Goal: Information Seeking & Learning: Learn about a topic

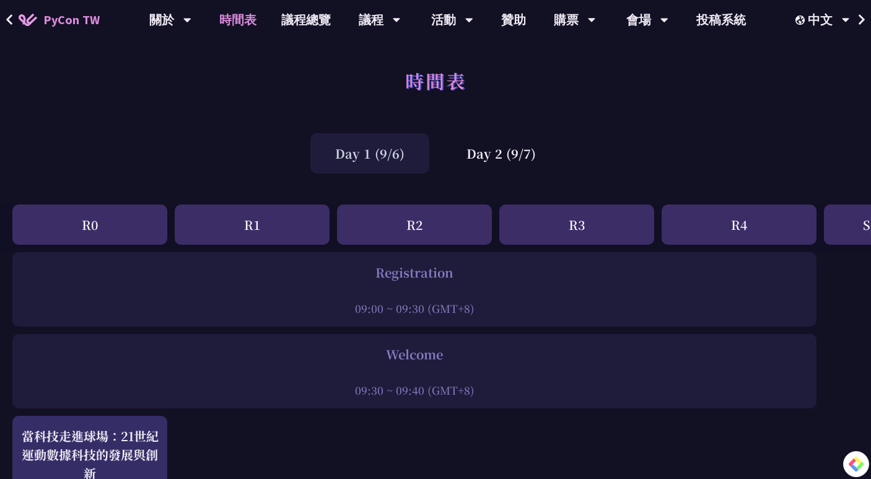
click at [380, 160] on div "Day 1 (9/6)" at bounding box center [369, 153] width 119 height 40
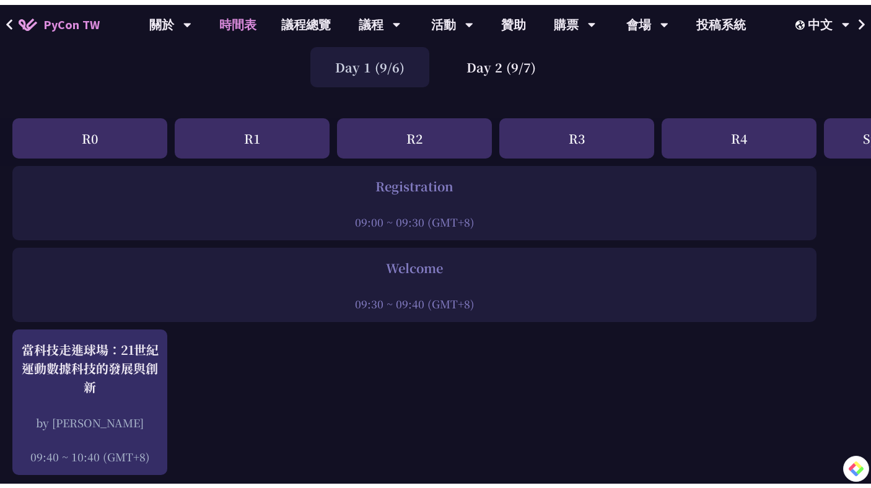
scroll to position [300, 0]
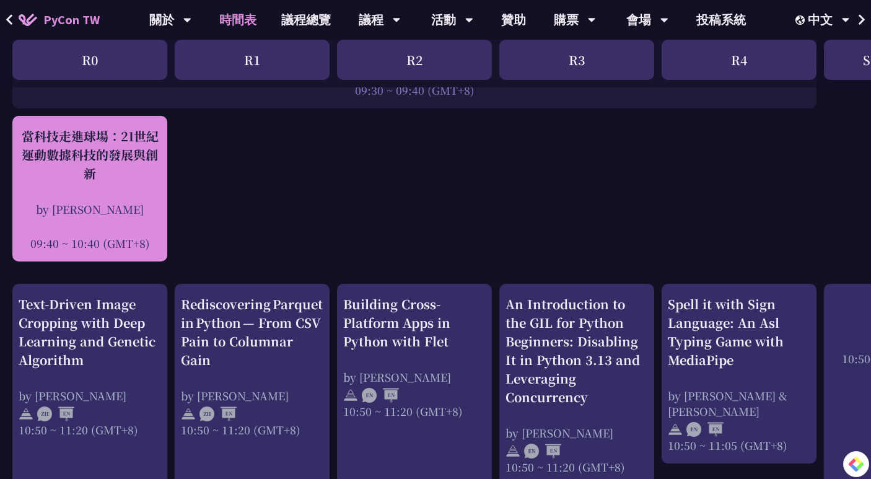
click at [124, 200] on div "當科技走進球場：21世紀運動數據科技的發展與創新 by [PERSON_NAME]新 09:40 ~ 10:40 (GMT+8)" at bounding box center [90, 189] width 142 height 124
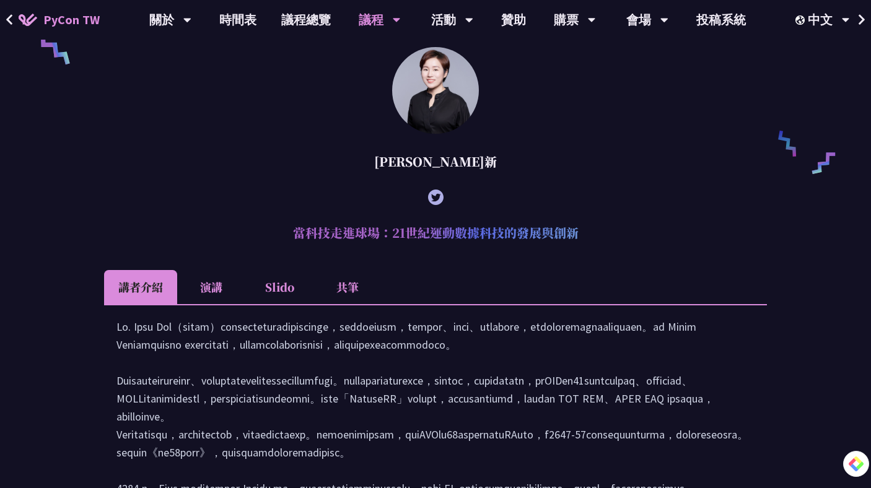
scroll to position [920, 0]
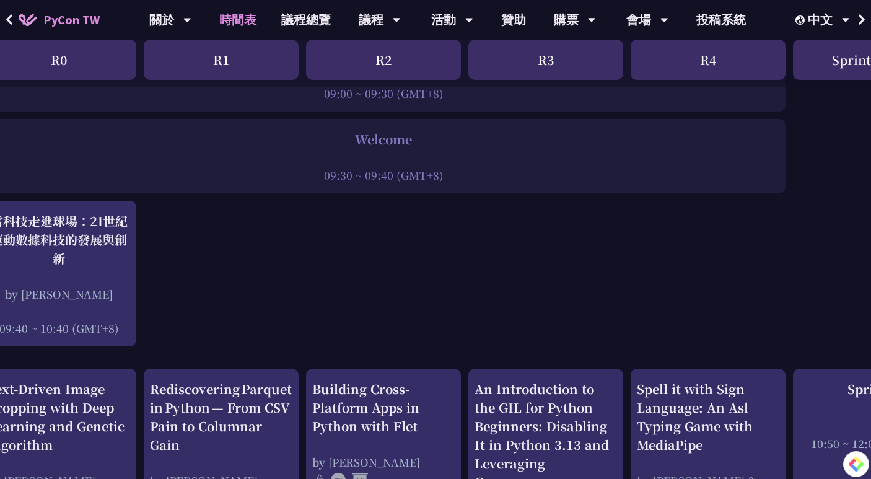
scroll to position [0, 31]
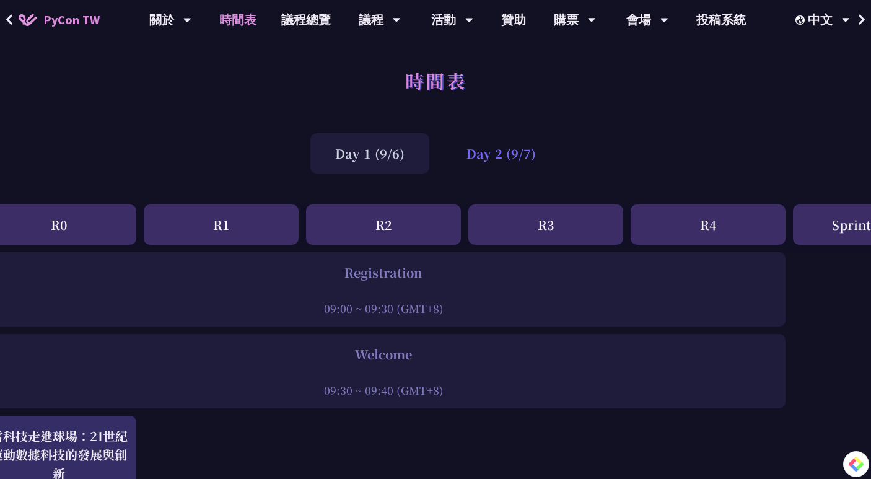
click at [472, 171] on div "Day 2 (9/7)" at bounding box center [501, 153] width 119 height 40
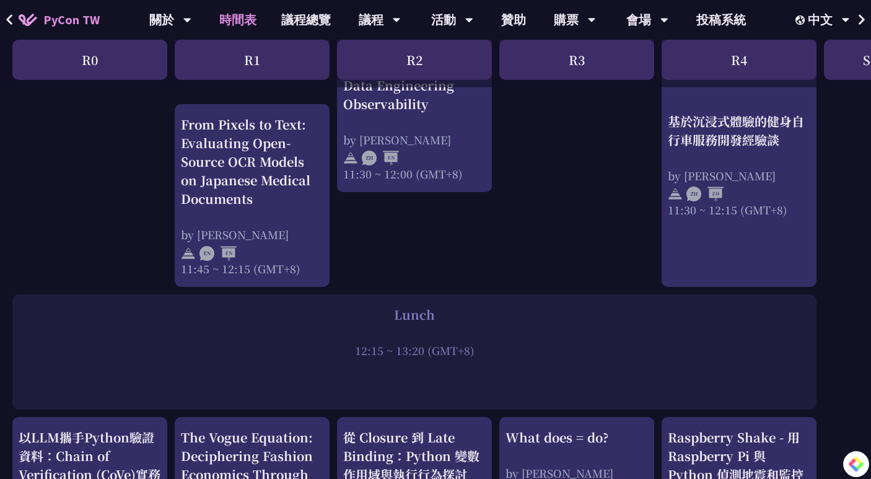
scroll to position [0, 0]
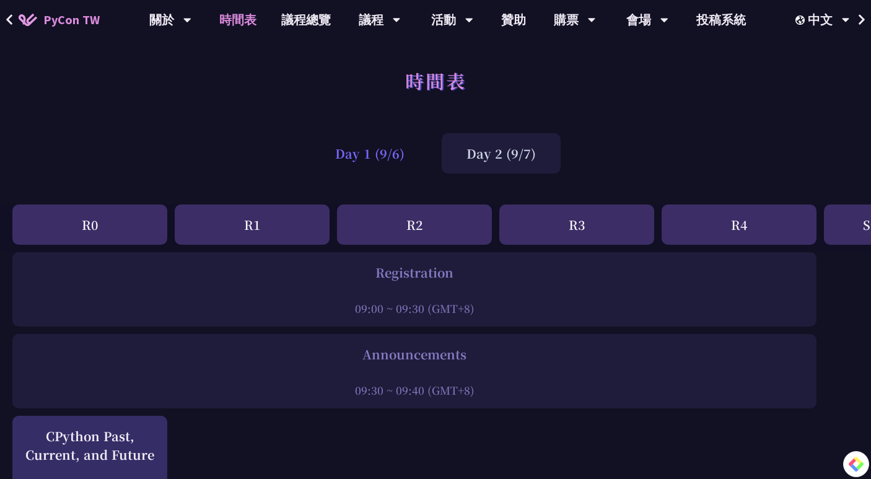
click at [362, 162] on div "Day 1 (9/6)" at bounding box center [369, 153] width 119 height 40
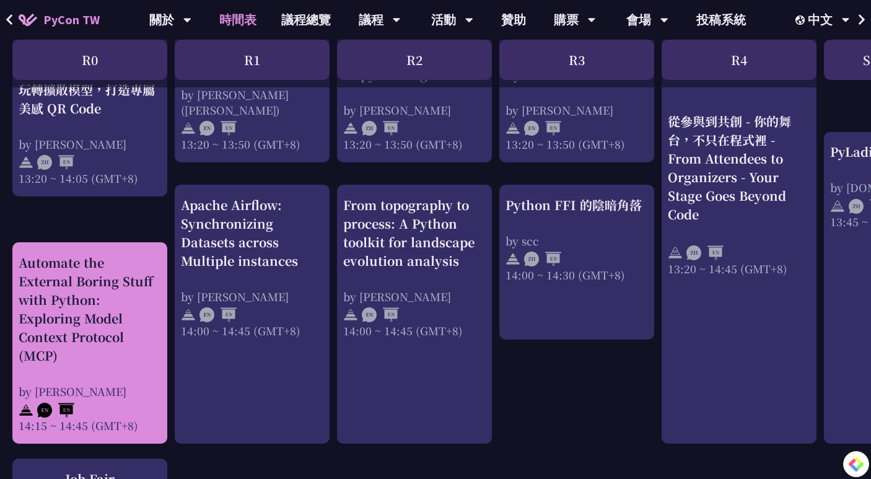
scroll to position [1211, 0]
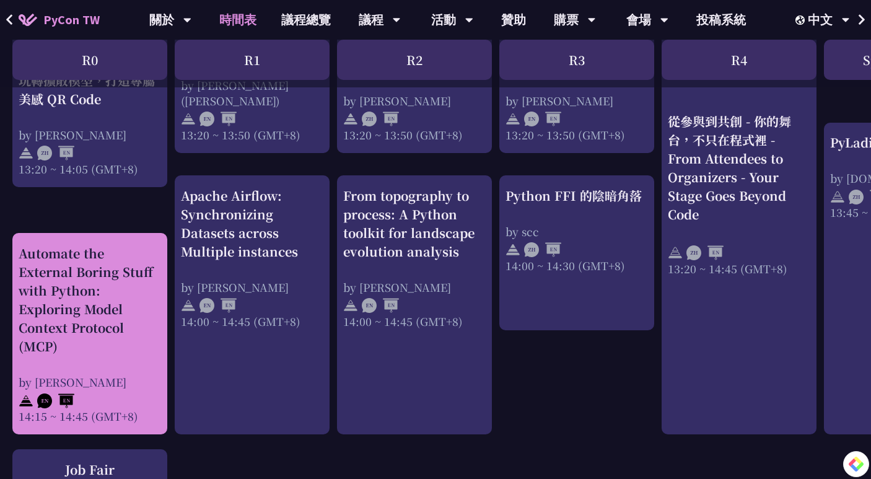
click at [127, 379] on div "by [PERSON_NAME]" at bounding box center [90, 381] width 142 height 15
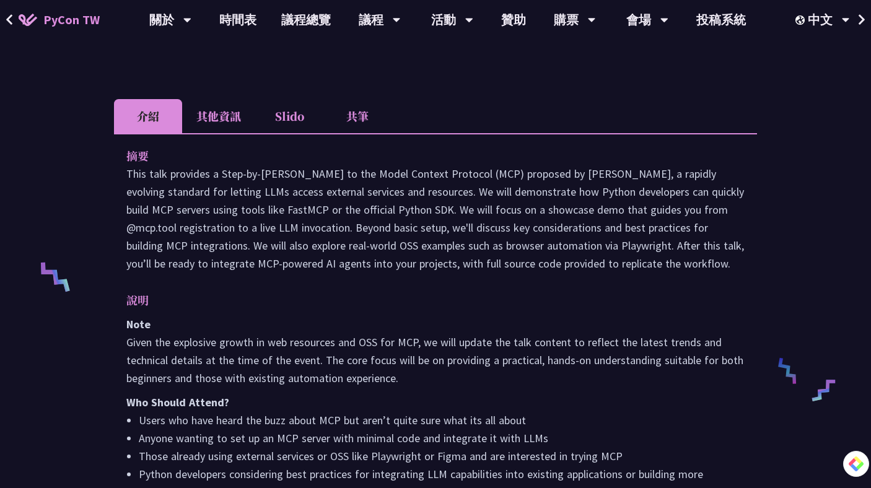
scroll to position [345, 0]
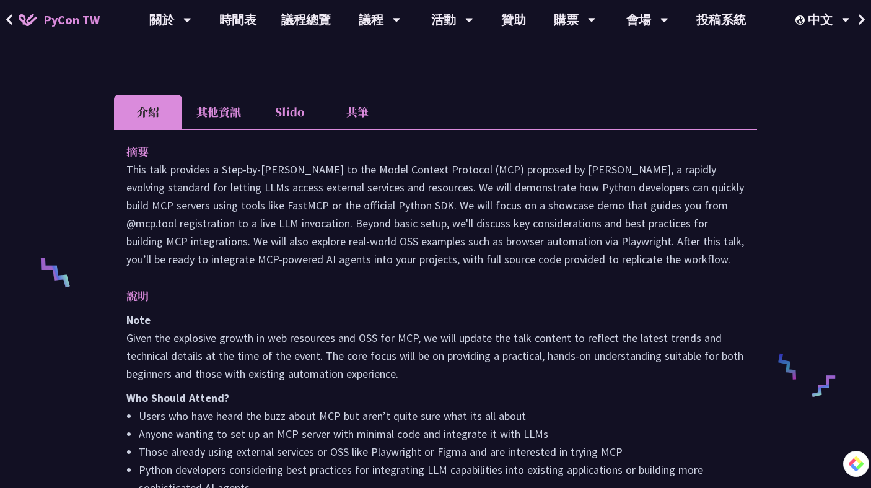
click at [210, 119] on li "其他資訊" at bounding box center [218, 112] width 73 height 34
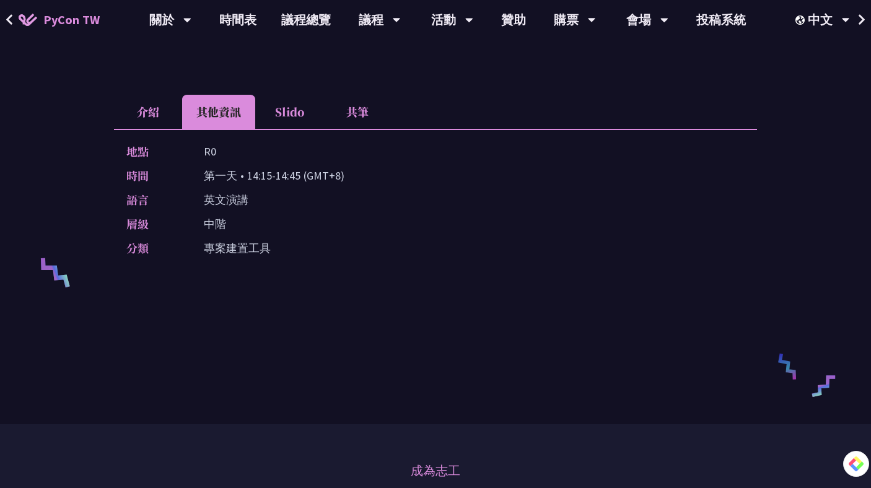
click at [344, 126] on li "共筆" at bounding box center [357, 112] width 68 height 34
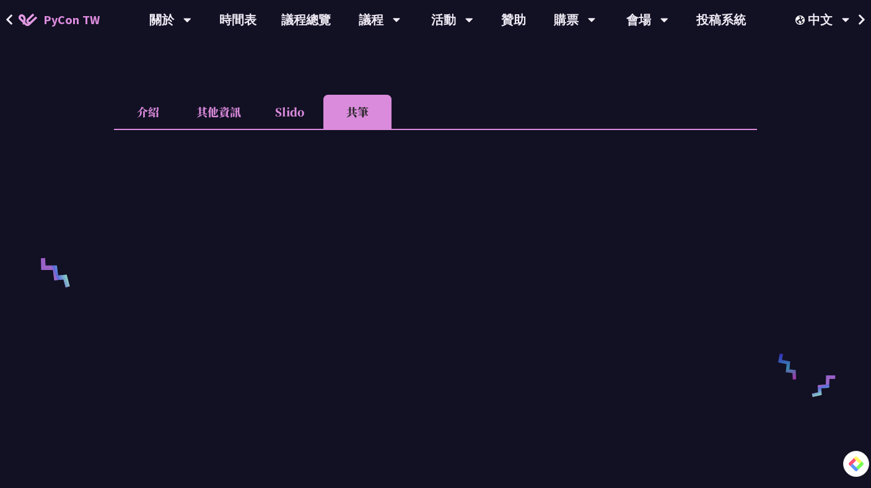
click at [286, 129] on li "Slido" at bounding box center [289, 112] width 68 height 34
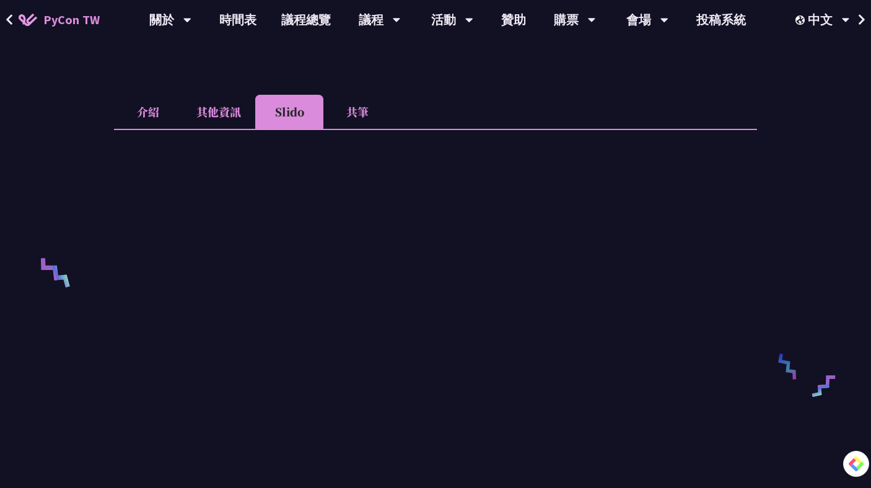
click at [151, 129] on li "介紹" at bounding box center [148, 112] width 68 height 34
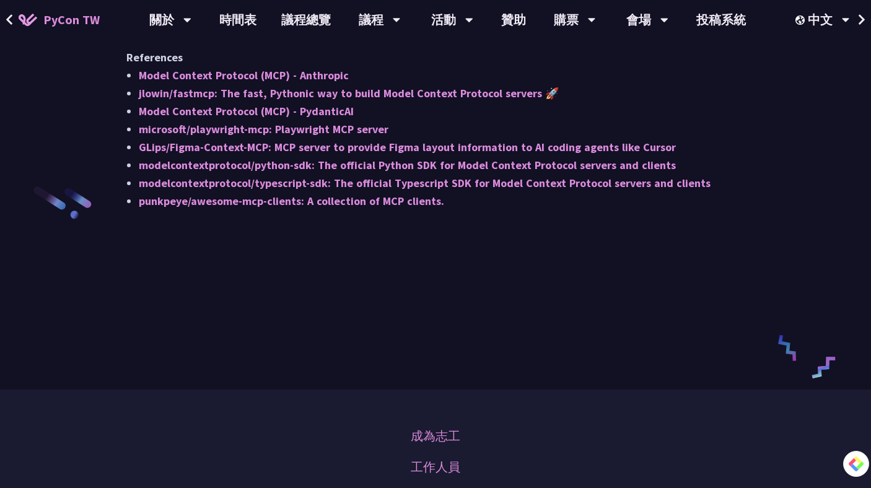
scroll to position [1452, 0]
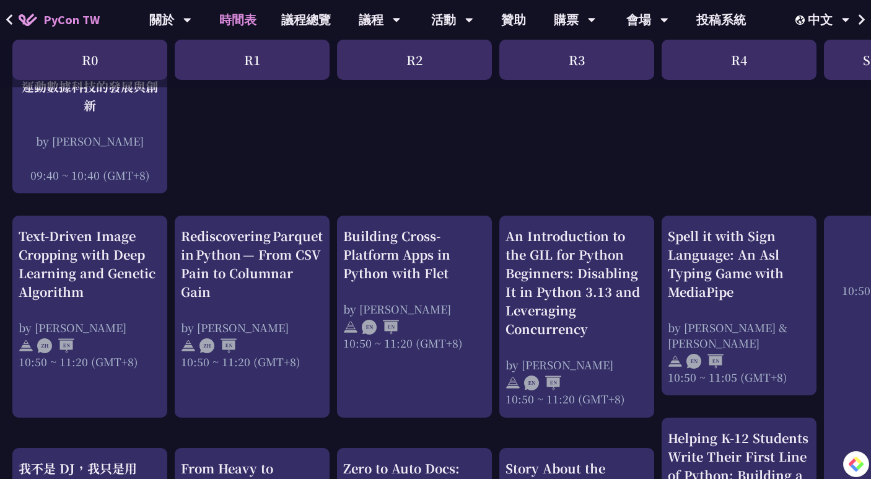
scroll to position [380, 0]
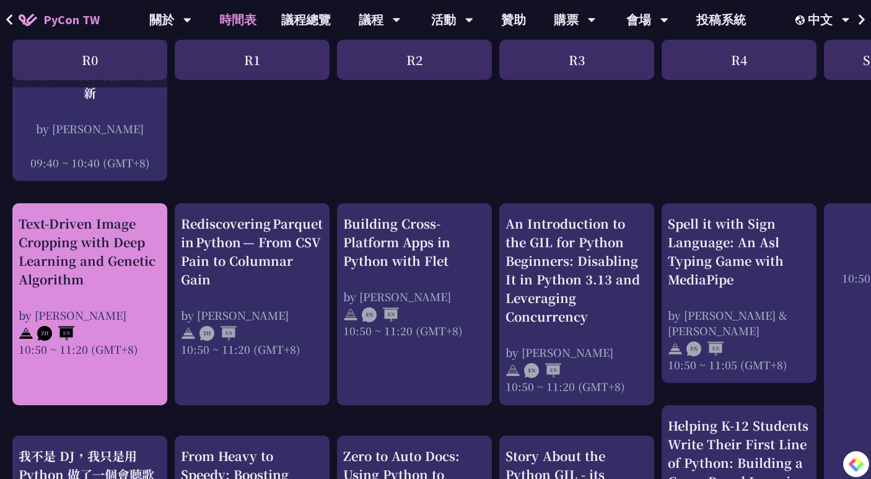
click at [139, 269] on div "Text-Driven Image Cropping with Deep Learning and Genetic Algorithm" at bounding box center [90, 251] width 142 height 74
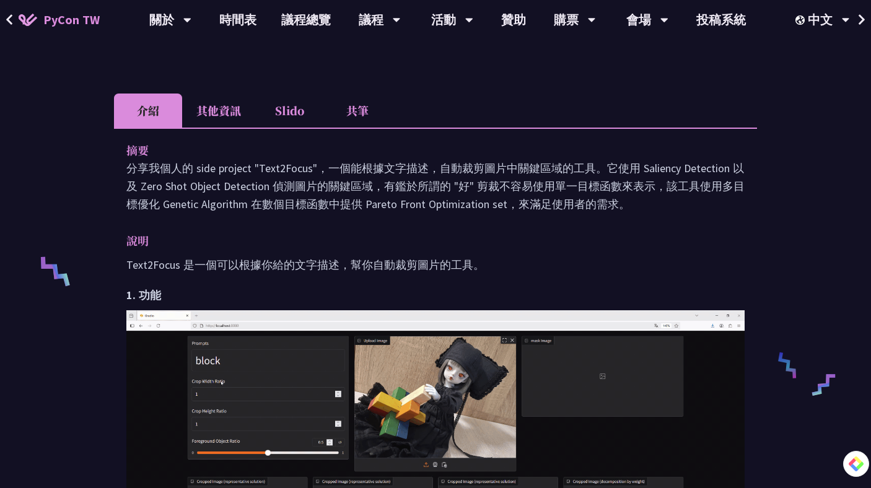
scroll to position [363, 0]
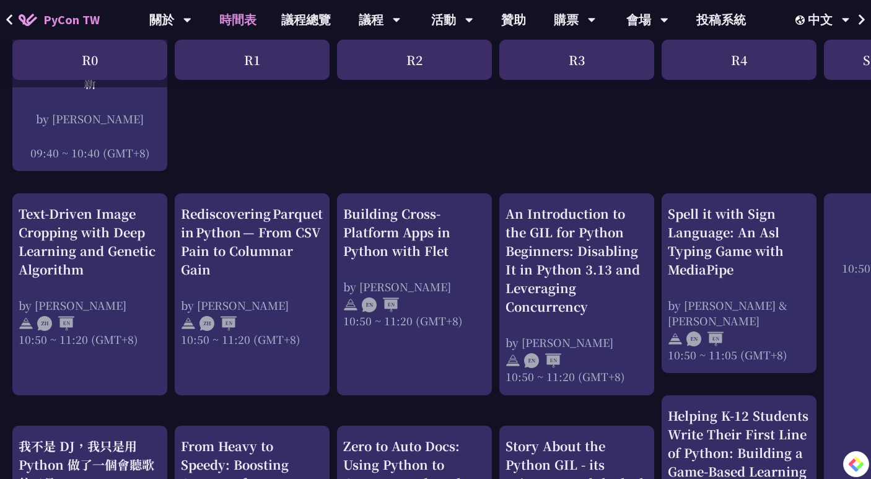
scroll to position [405, 0]
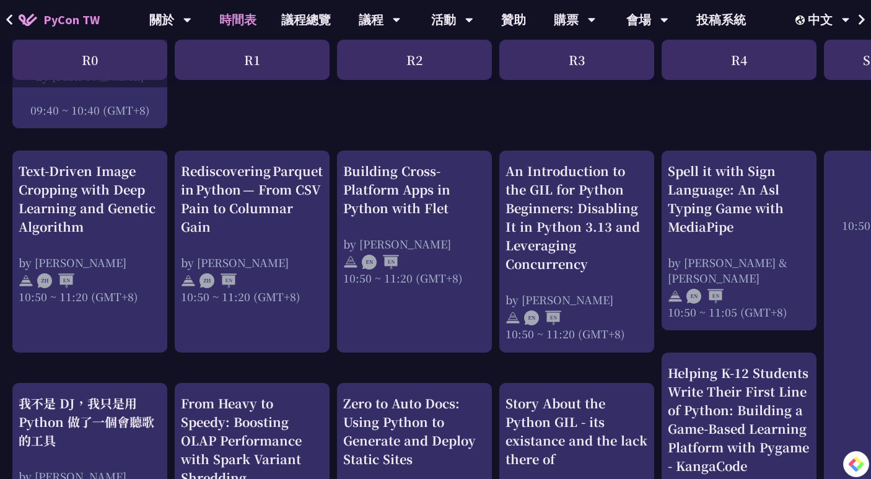
scroll to position [593, 0]
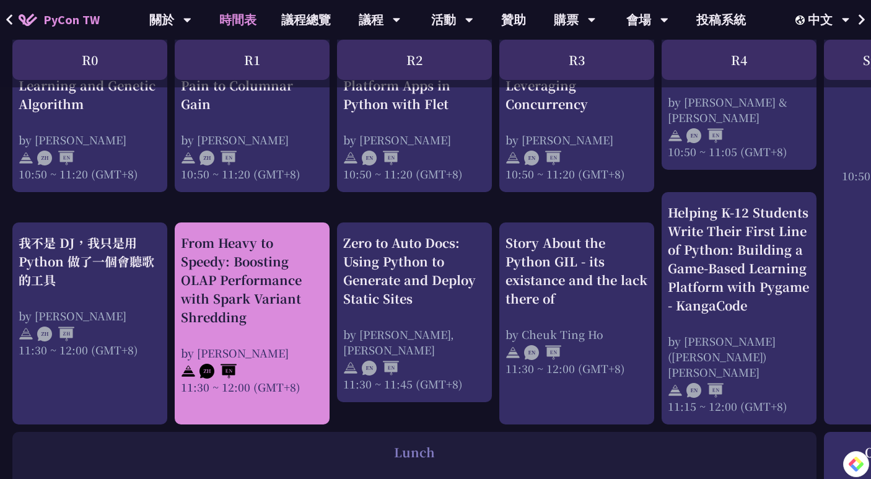
click at [296, 260] on div "From Heavy to Speedy: Boosting OLAP Performance with Spark Variant Shredding" at bounding box center [252, 280] width 142 height 93
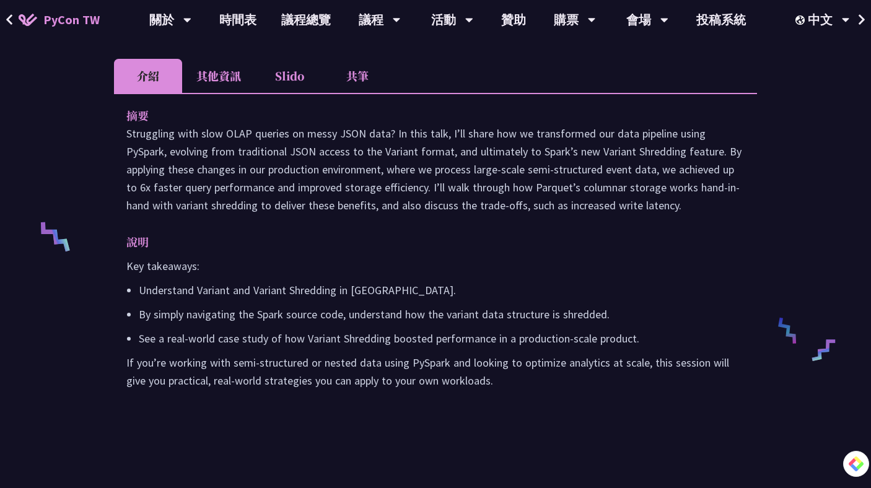
scroll to position [373, 0]
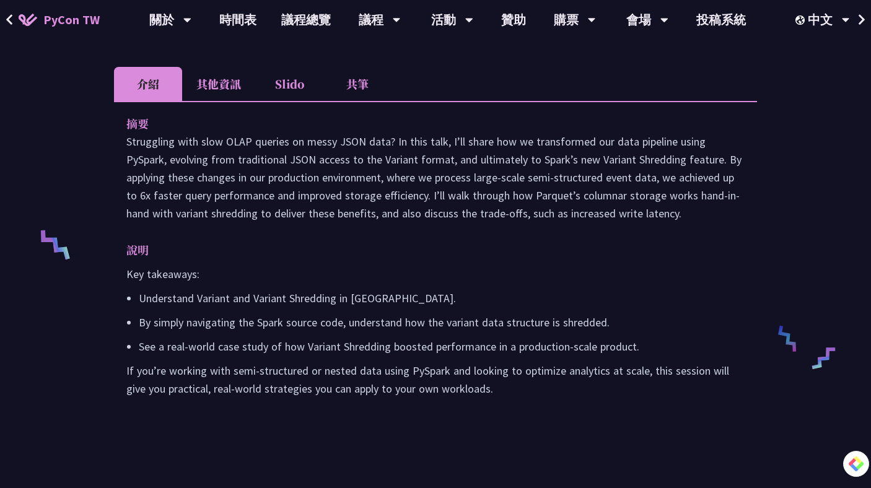
click at [215, 101] on li "其他資訊" at bounding box center [218, 84] width 73 height 34
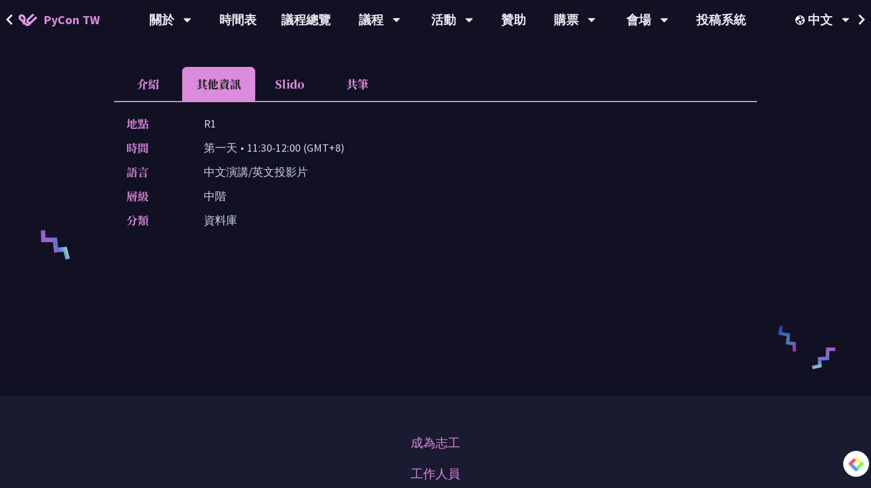
click at [284, 101] on li "Slido" at bounding box center [289, 84] width 68 height 34
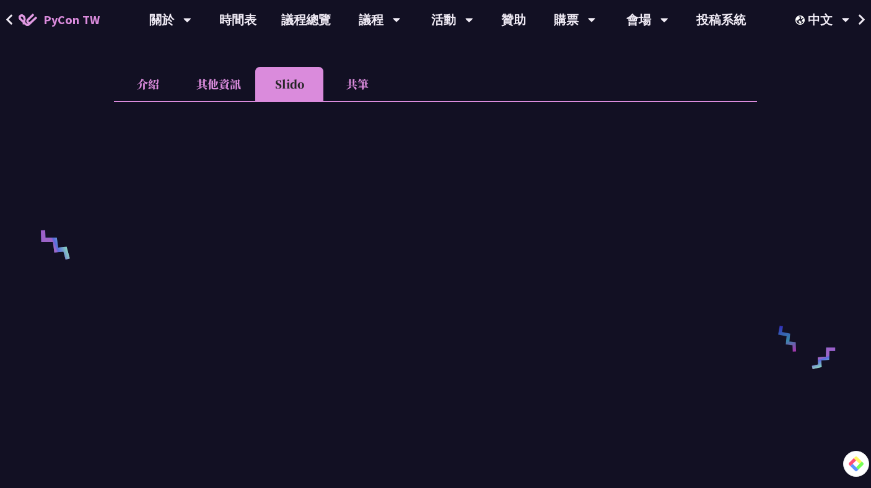
click at [126, 101] on li "介紹" at bounding box center [148, 84] width 68 height 34
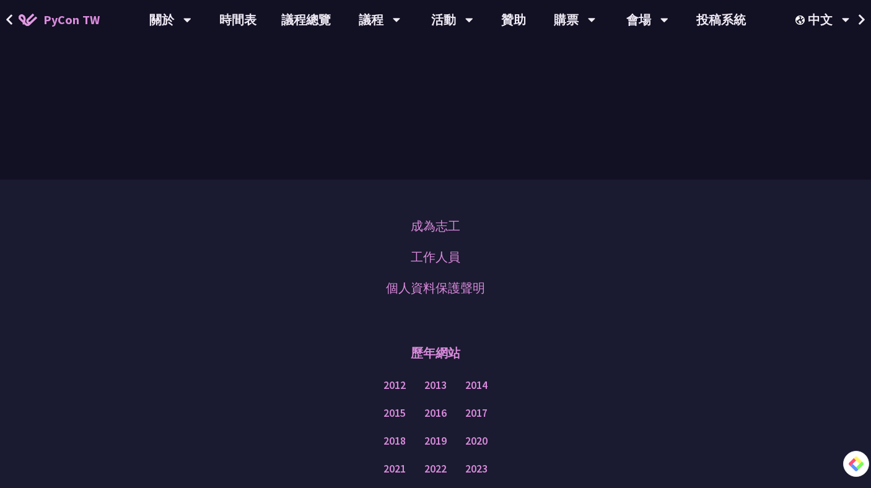
scroll to position [870, 0]
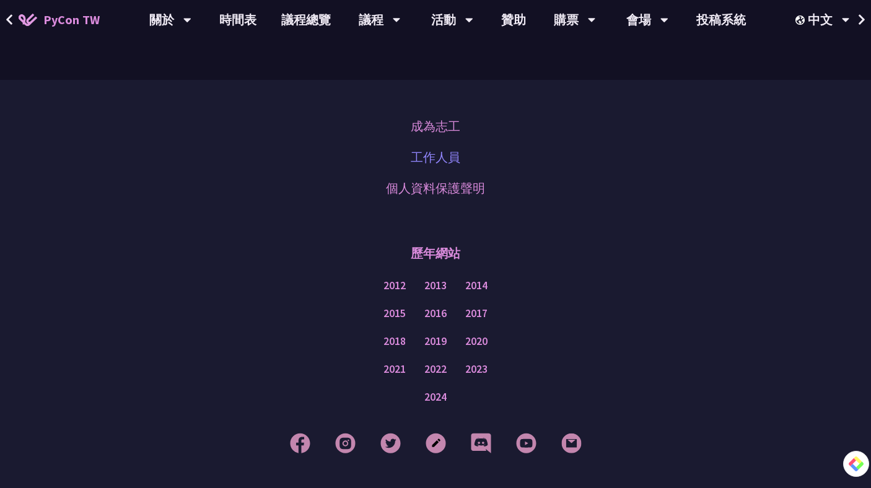
click at [422, 167] on link "工作人員" at bounding box center [436, 157] width 50 height 19
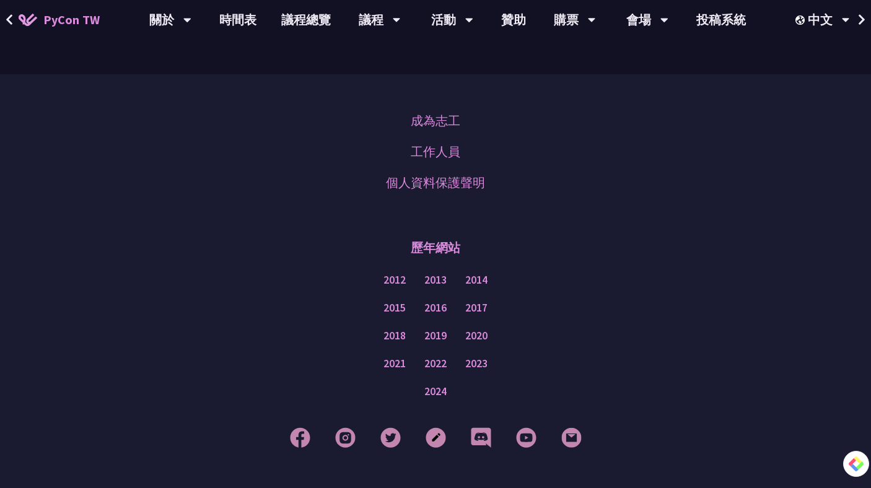
scroll to position [931, 0]
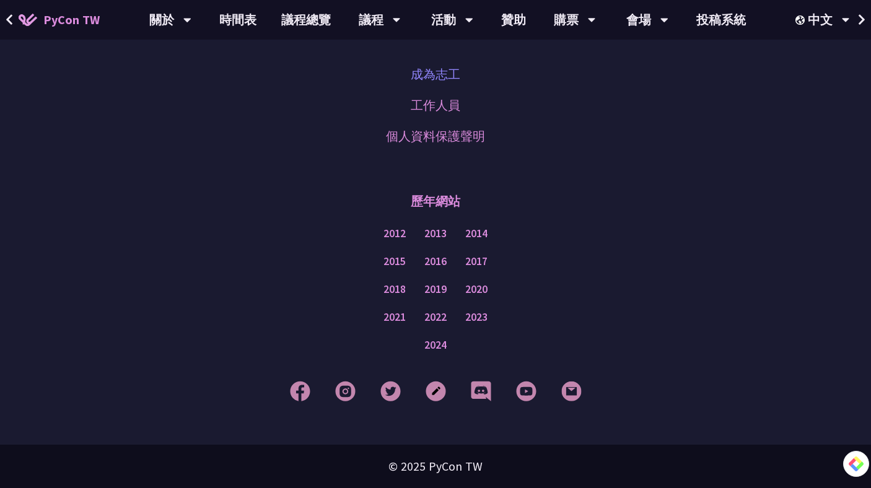
click at [437, 84] on link "成為志工" at bounding box center [436, 74] width 50 height 19
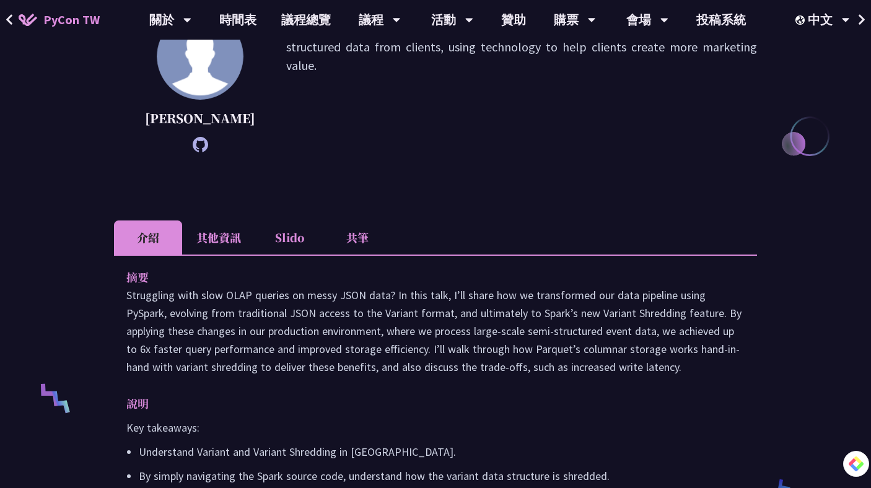
scroll to position [0, 0]
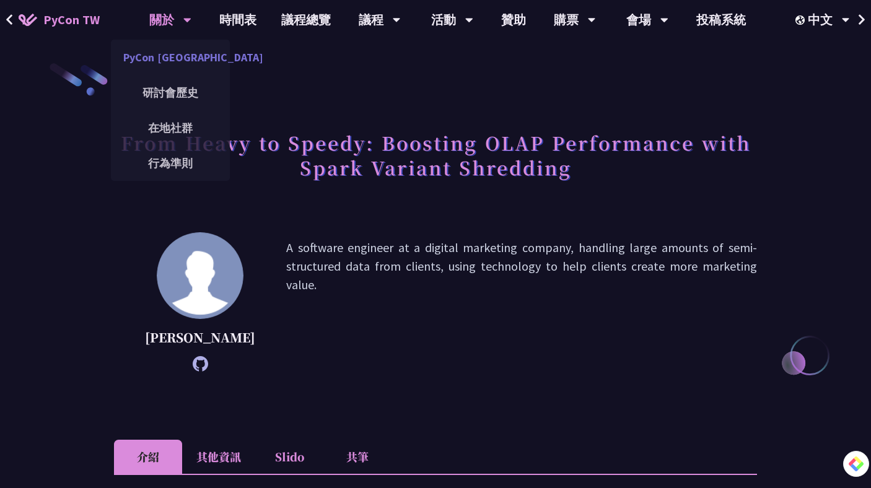
click at [184, 64] on link "PyCon [GEOGRAPHIC_DATA]" at bounding box center [170, 57] width 119 height 29
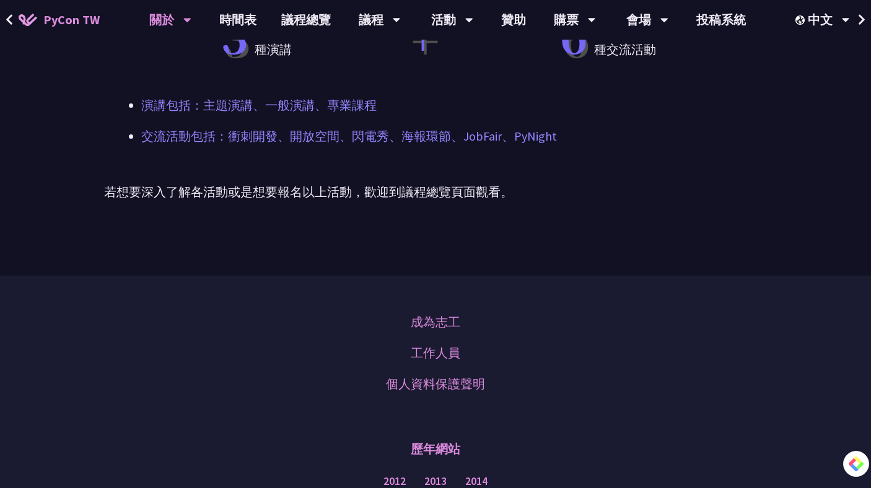
scroll to position [1064, 0]
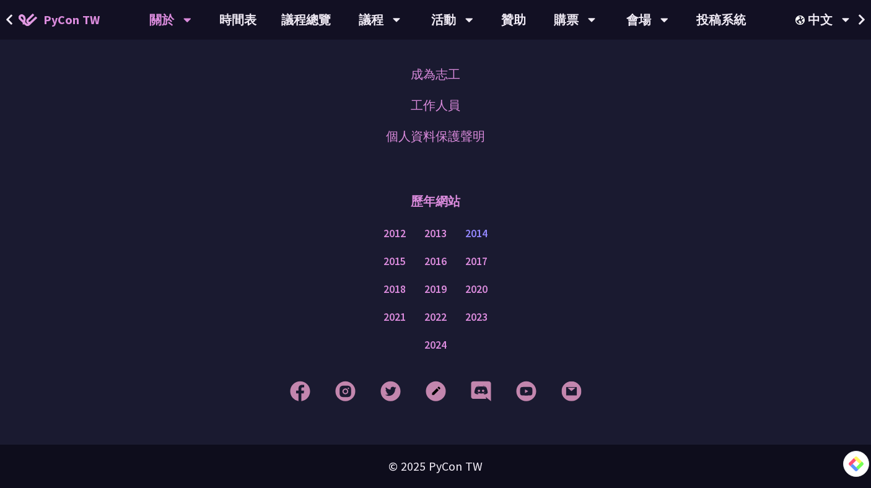
click at [467, 232] on link "2014" at bounding box center [476, 233] width 22 height 15
